Goal: Information Seeking & Learning: Find specific page/section

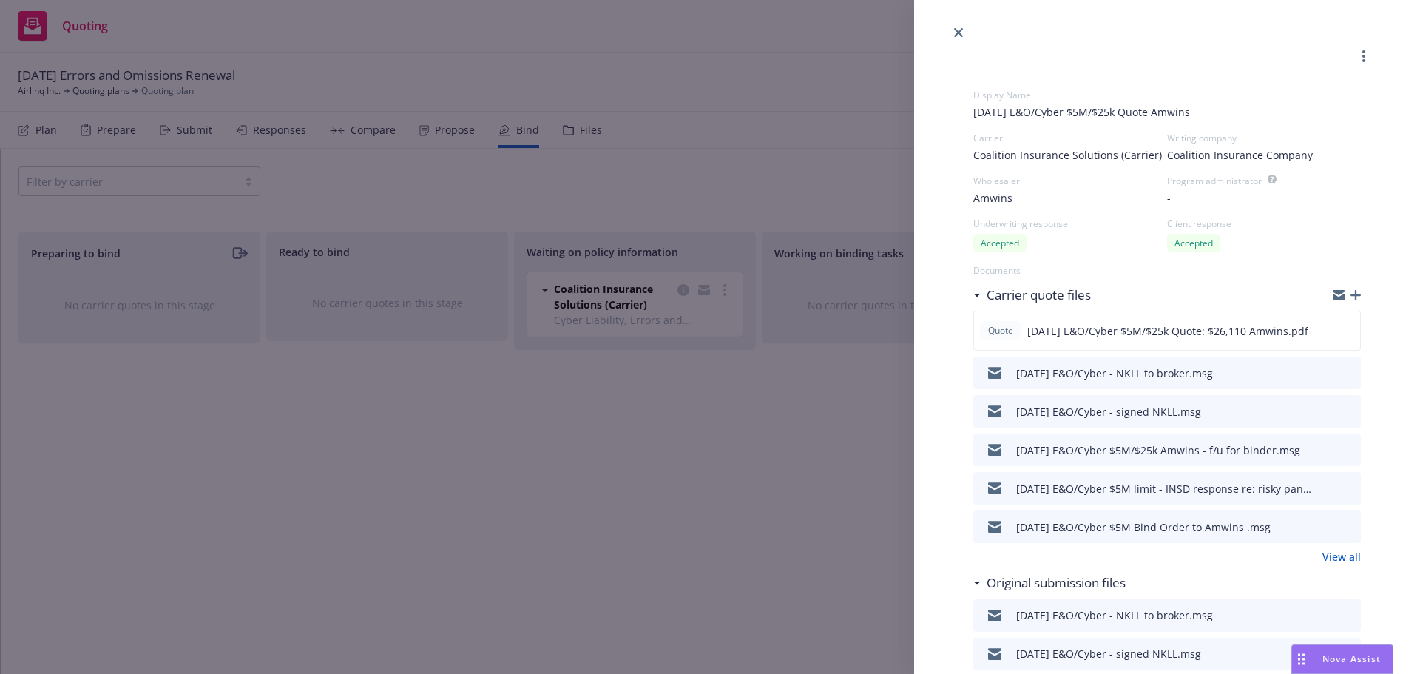
select select "CA"
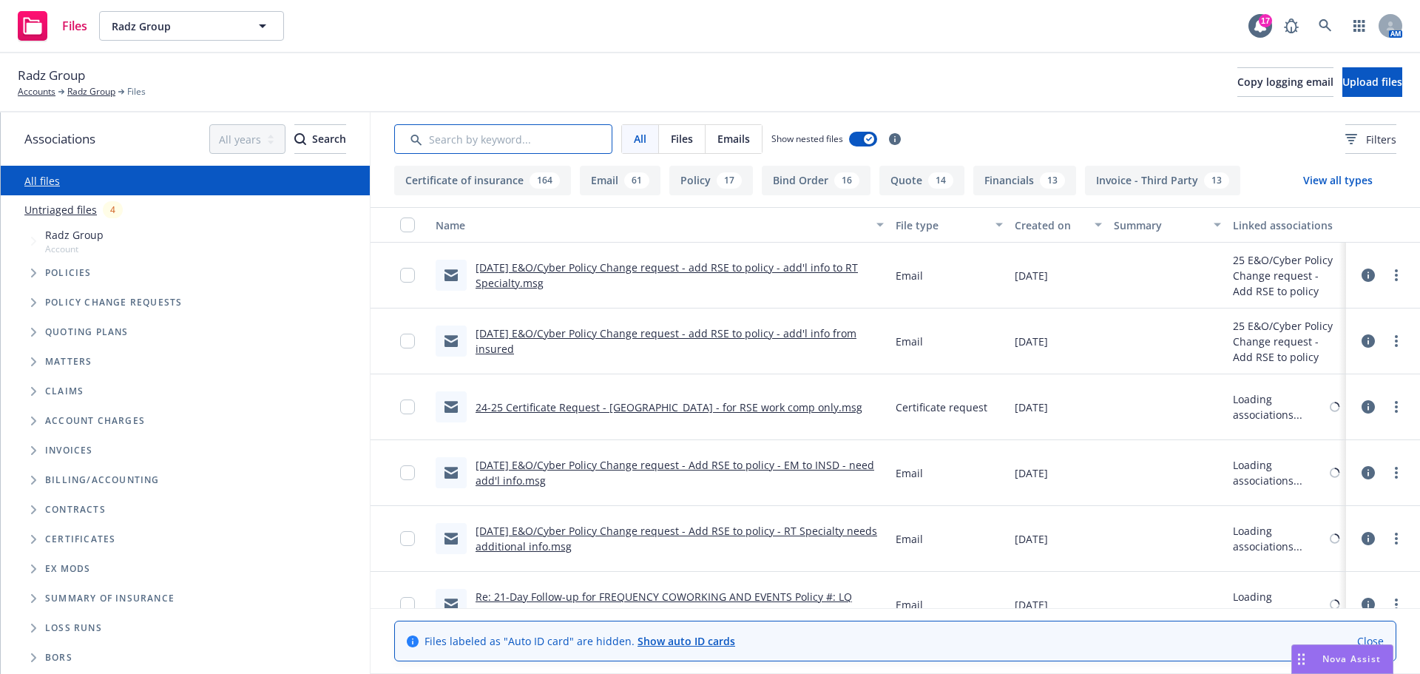
click at [431, 139] on input "Search by keyword..." at bounding box center [503, 139] width 218 height 30
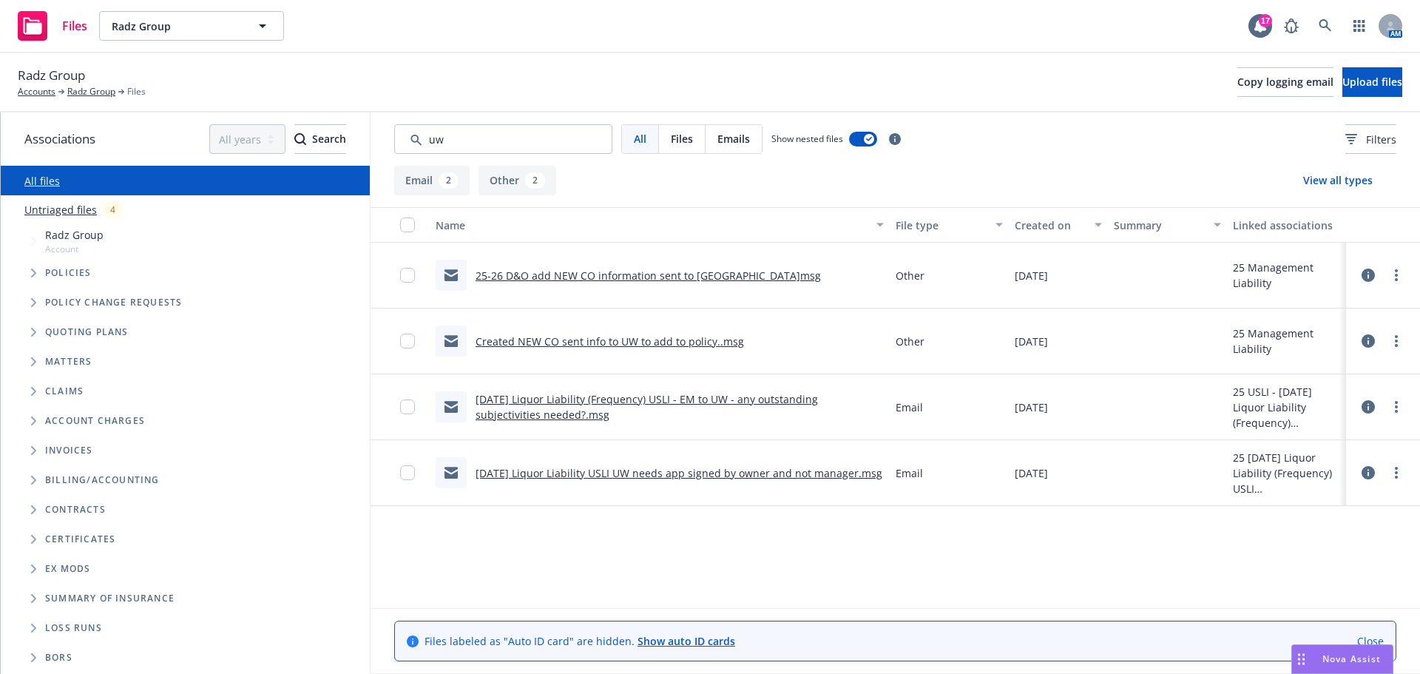
click at [573, 344] on link "Created NEW CO sent info to UW to add to policy..msg" at bounding box center [609, 341] width 268 height 14
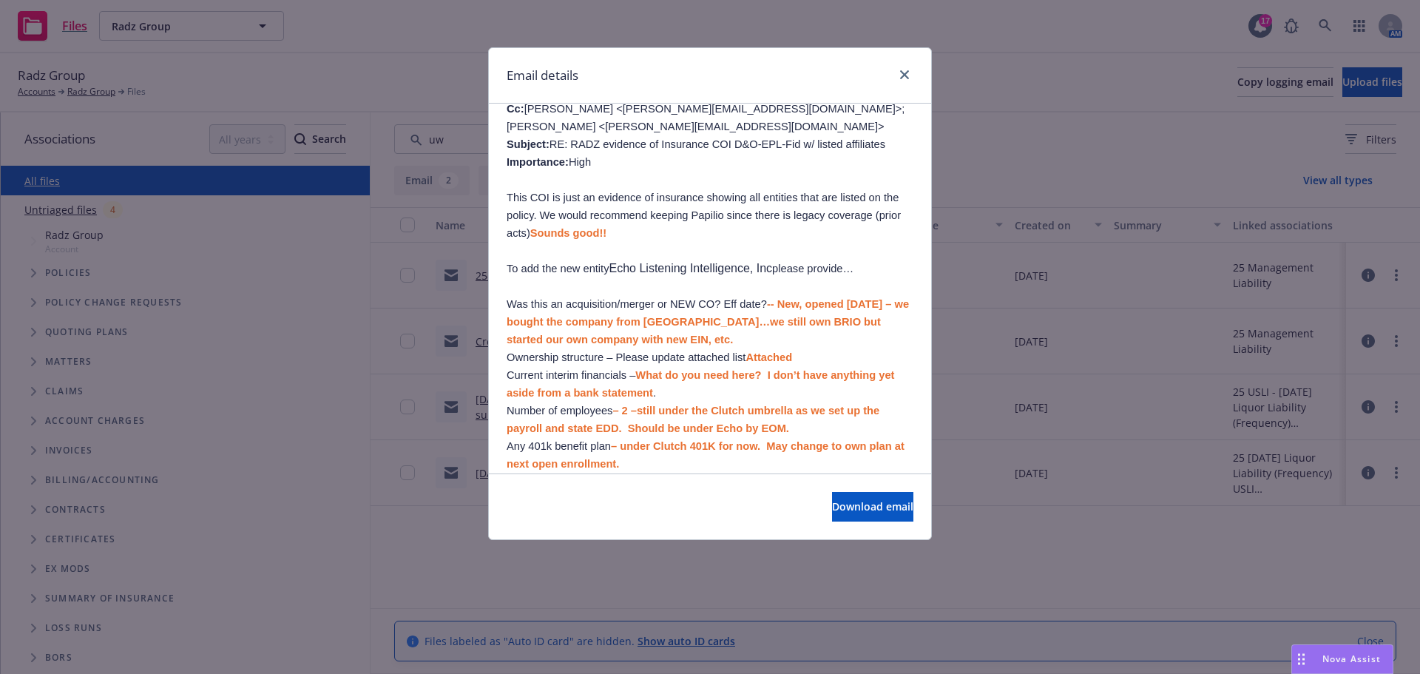
scroll to position [518, 0]
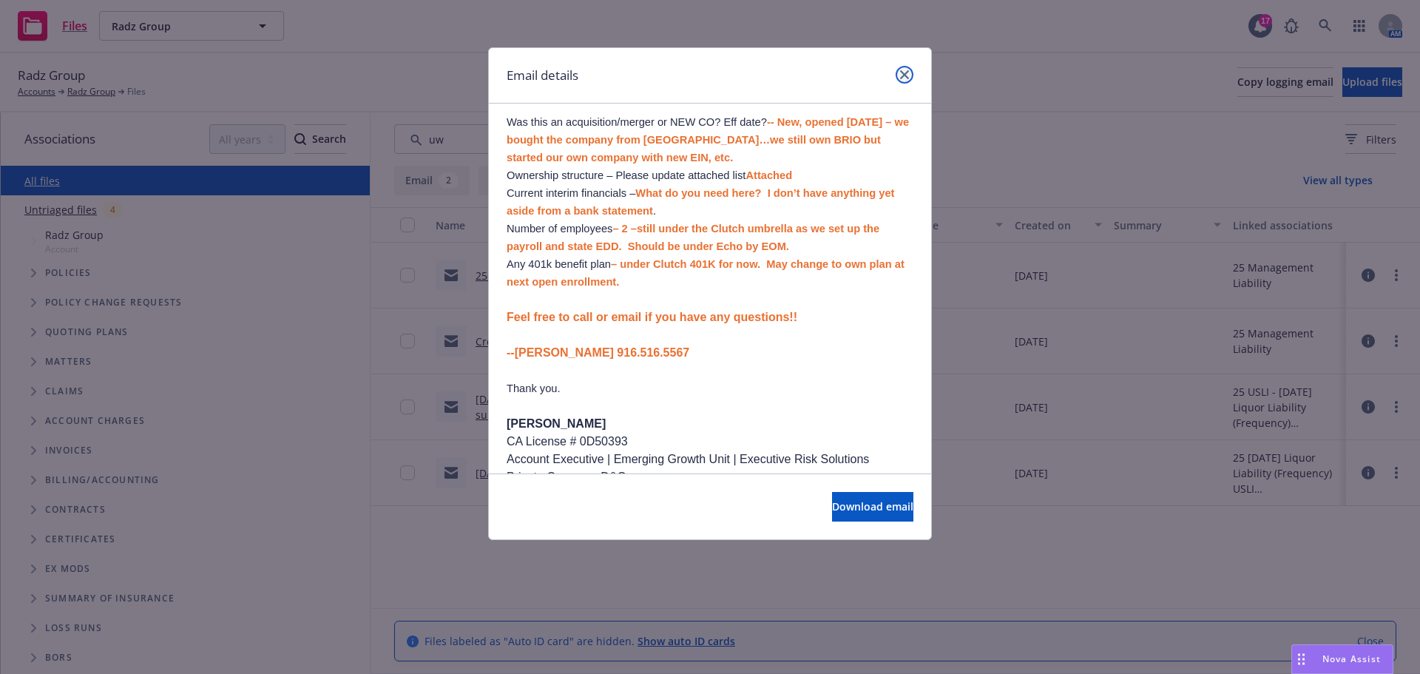
click at [907, 76] on icon "close" at bounding box center [904, 74] width 9 height 9
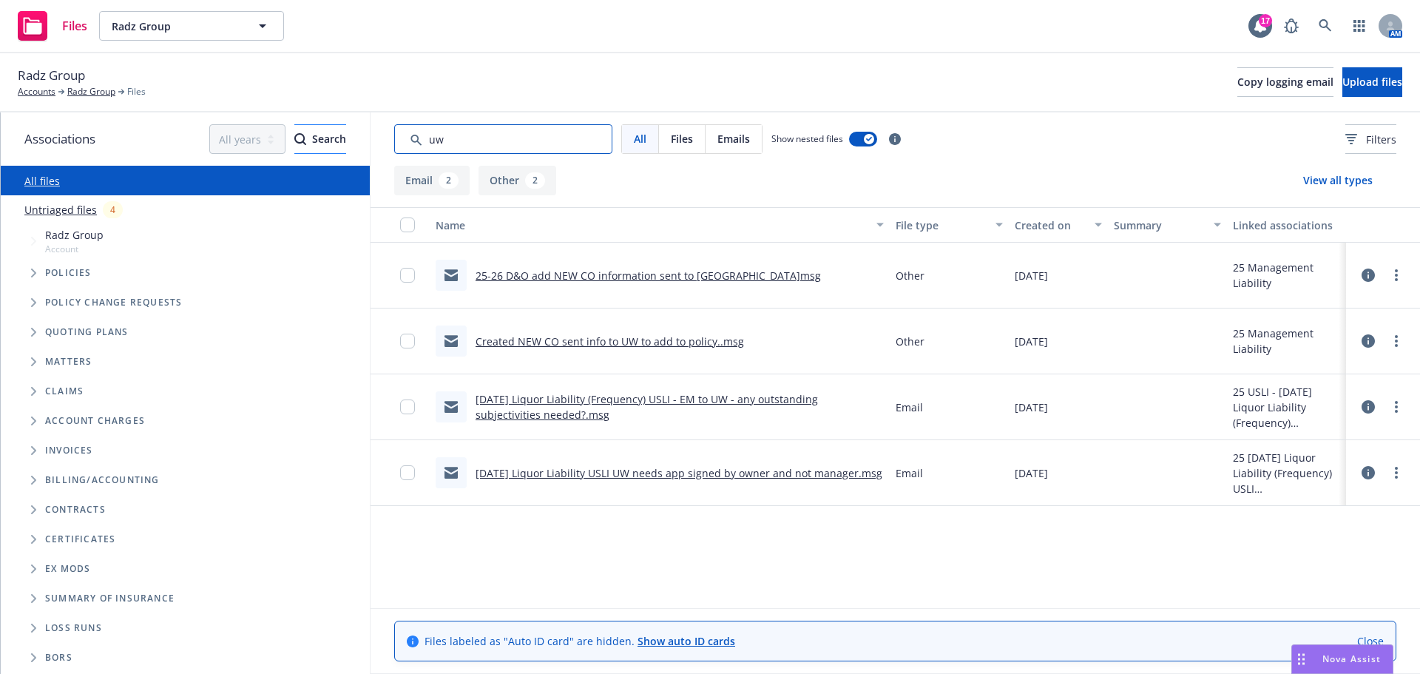
drag, startPoint x: 459, startPoint y: 134, endPoint x: 240, endPoint y: 149, distance: 219.4
click at [256, 146] on div "Associations All years 2027 2026 2025 2024 2023 2022 2021 2020 2019 2018 2017 2…" at bounding box center [710, 392] width 1419 height 561
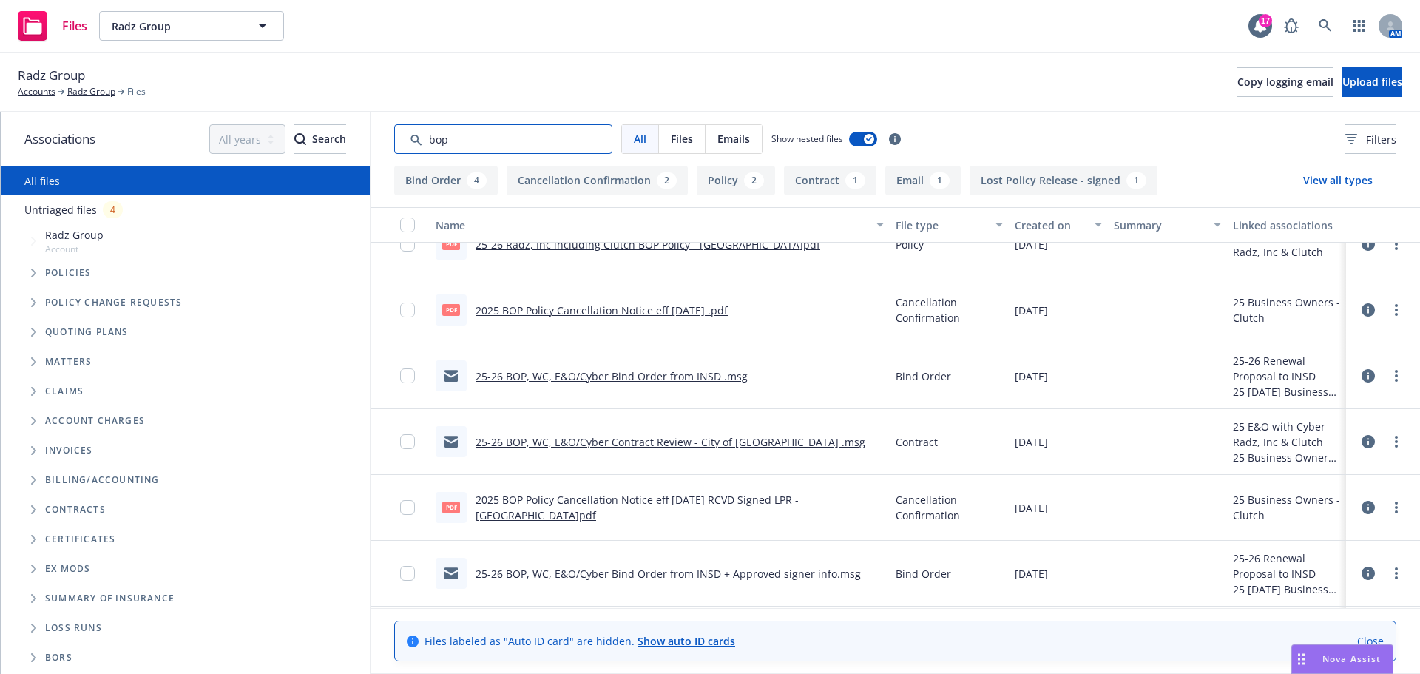
scroll to position [551, 0]
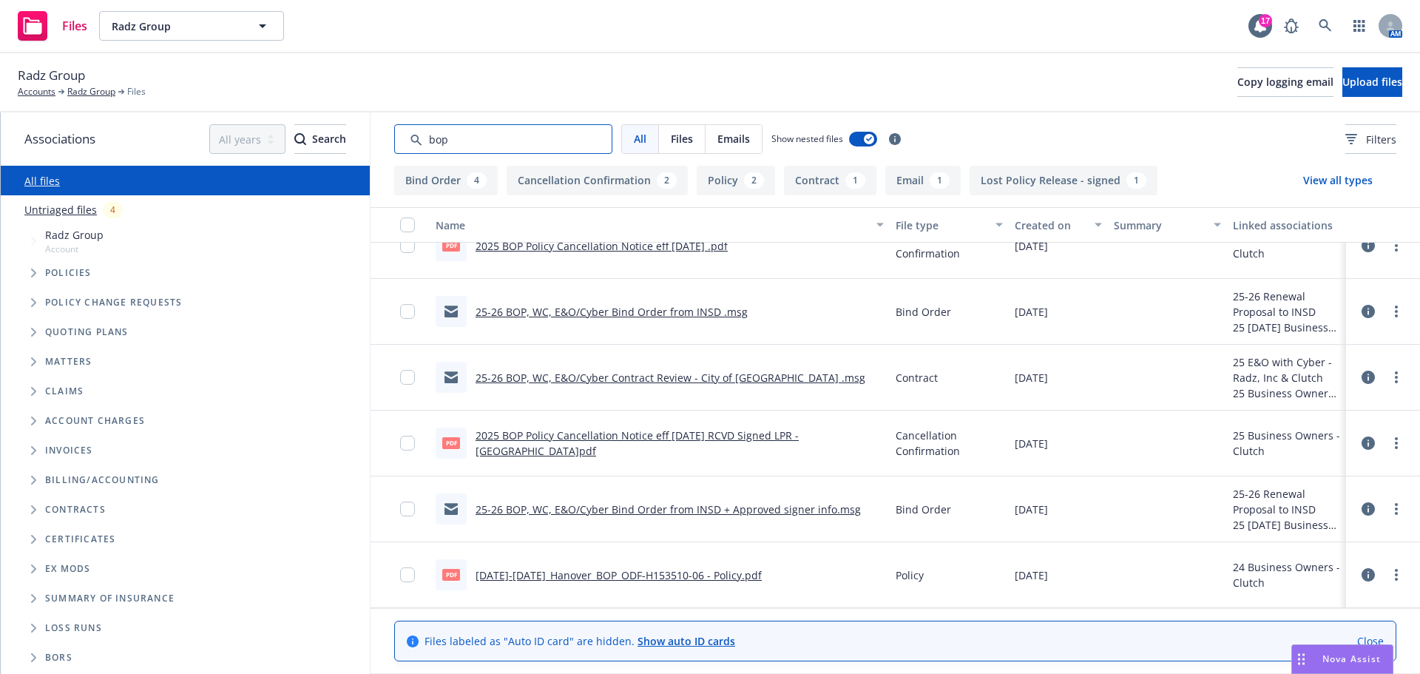
drag, startPoint x: 485, startPoint y: 137, endPoint x: 402, endPoint y: 143, distance: 83.8
click at [402, 143] on input "Search by keyword..." at bounding box center [503, 139] width 218 height 30
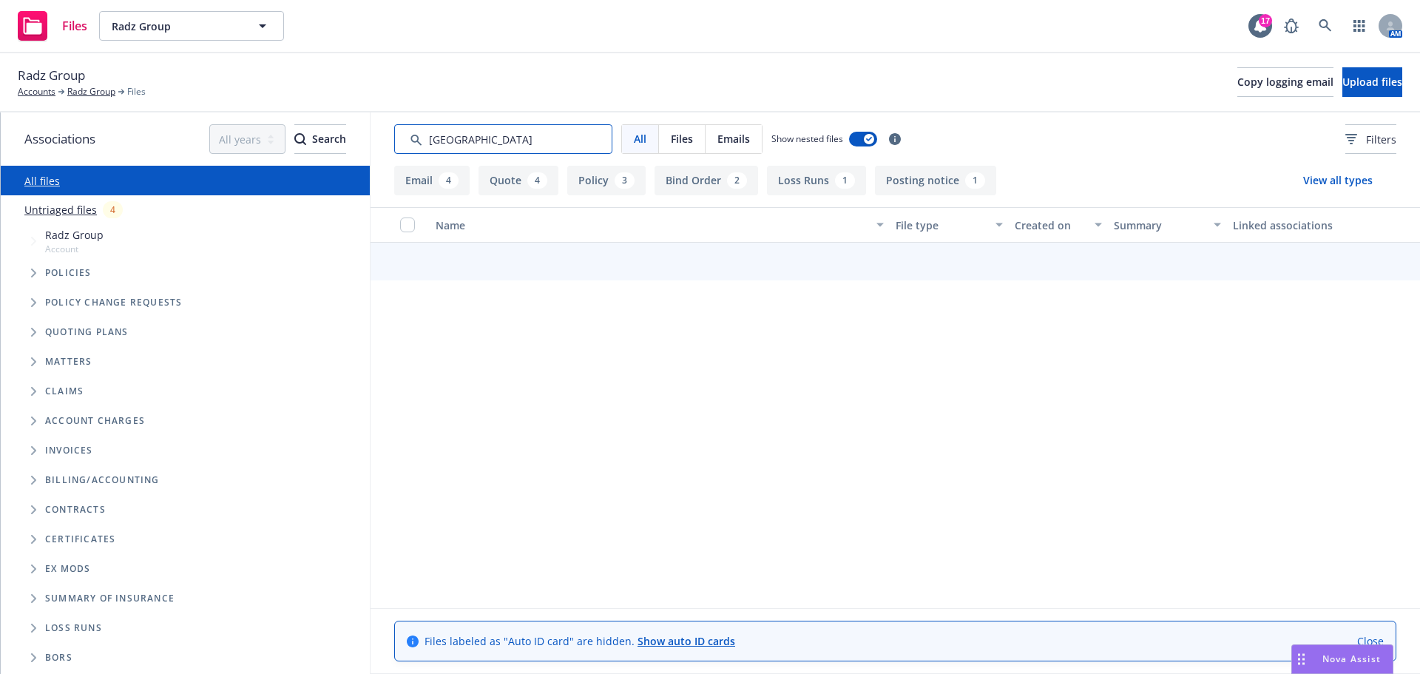
type input "hartford"
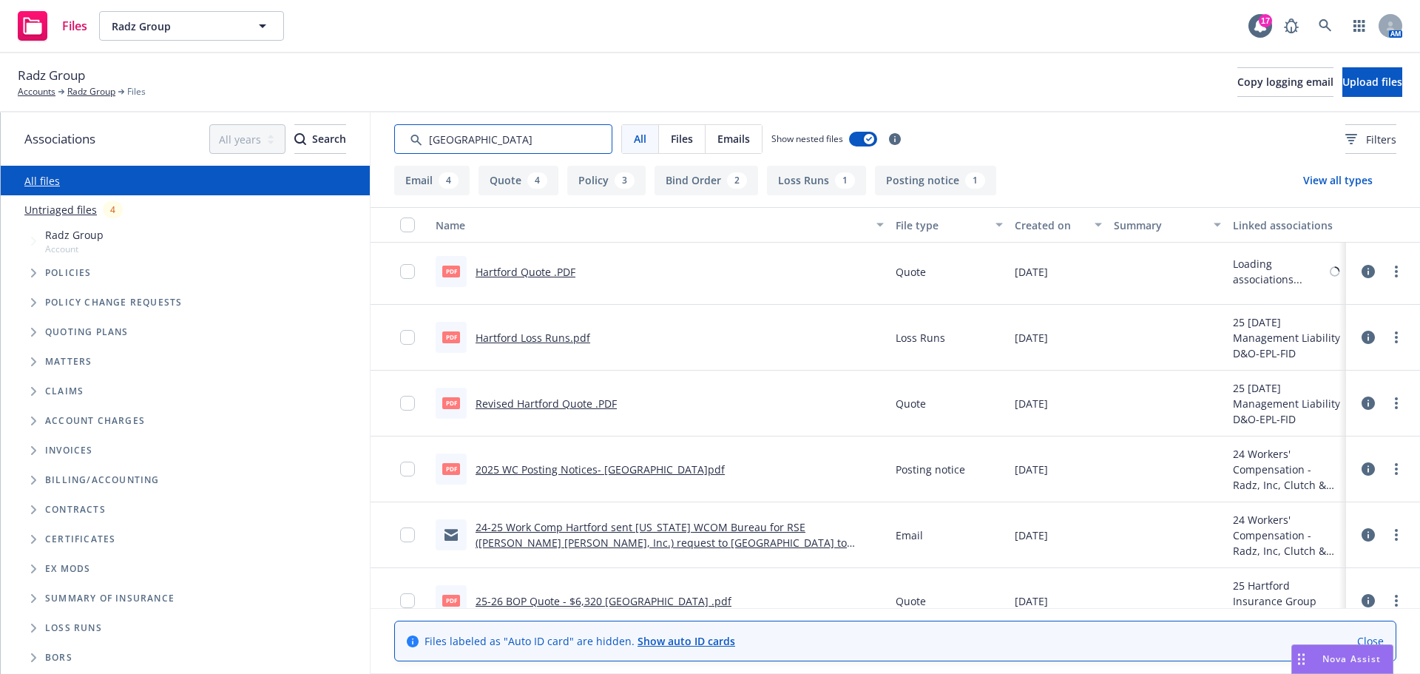
scroll to position [0, 0]
